Goal: Entertainment & Leisure: Consume media (video, audio)

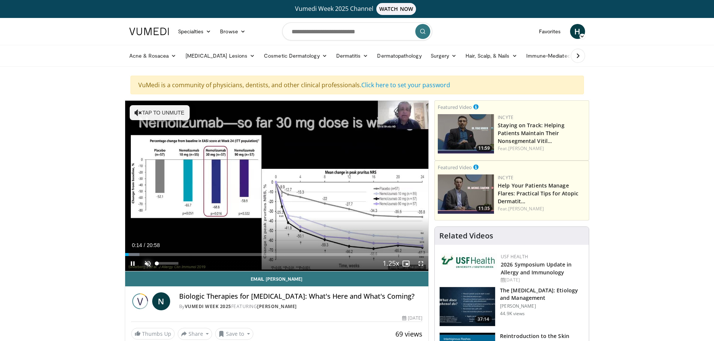
click at [153, 263] on span "Video Player" at bounding box center [147, 263] width 15 height 15
click at [417, 263] on span "Video Player" at bounding box center [420, 263] width 15 height 15
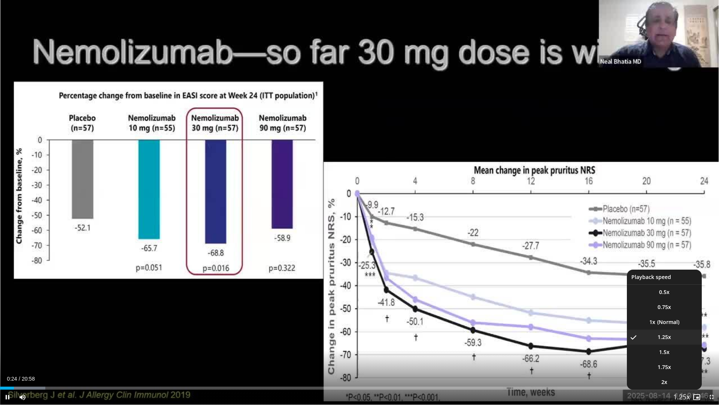
click at [687, 341] on button "Playback Rate" at bounding box center [681, 396] width 15 height 15
click at [679, 322] on li "1x" at bounding box center [664, 321] width 75 height 15
